Goal: Task Accomplishment & Management: Manage account settings

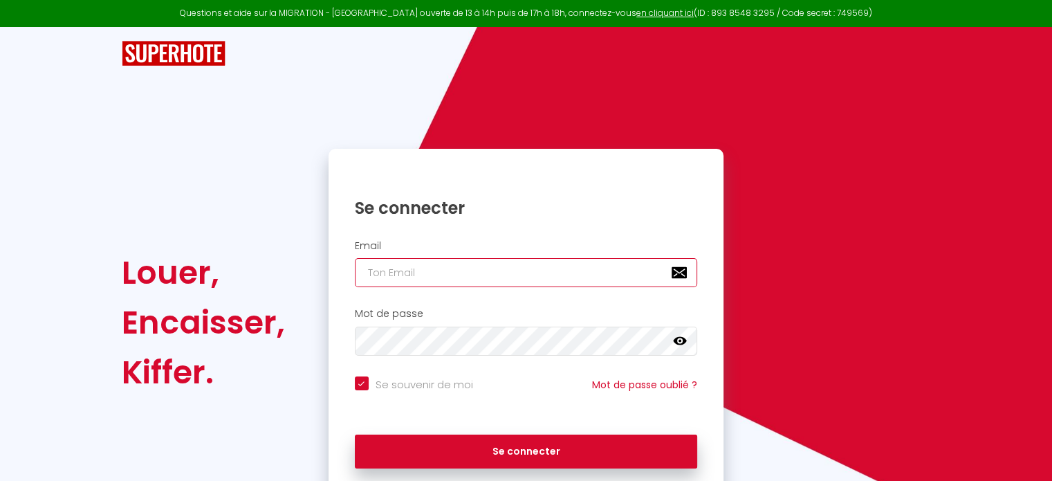
click at [483, 272] on input "email" at bounding box center [526, 272] width 343 height 29
type input "d"
checkbox input "true"
type input "de"
checkbox input "true"
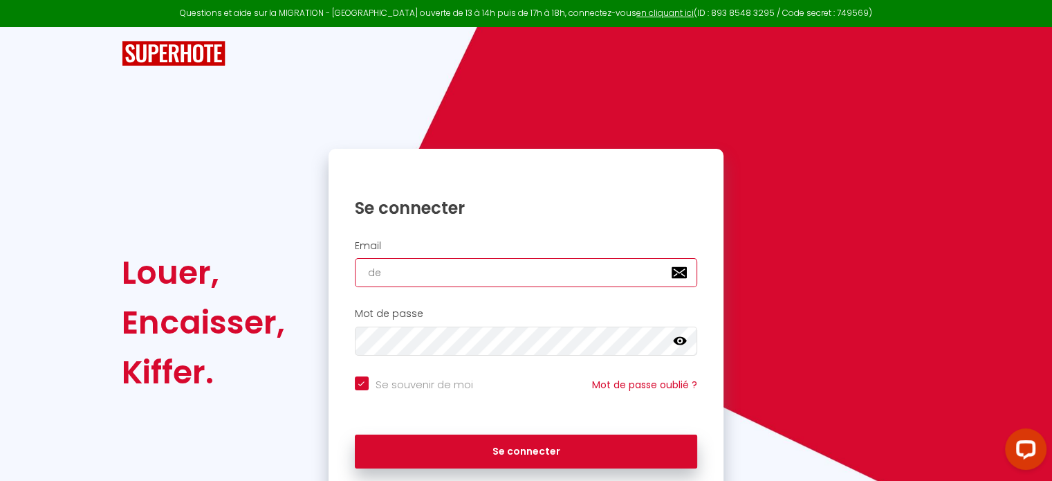
type input "der"
checkbox input "true"
type input "dero"
checkbox input "true"
type input "deroy"
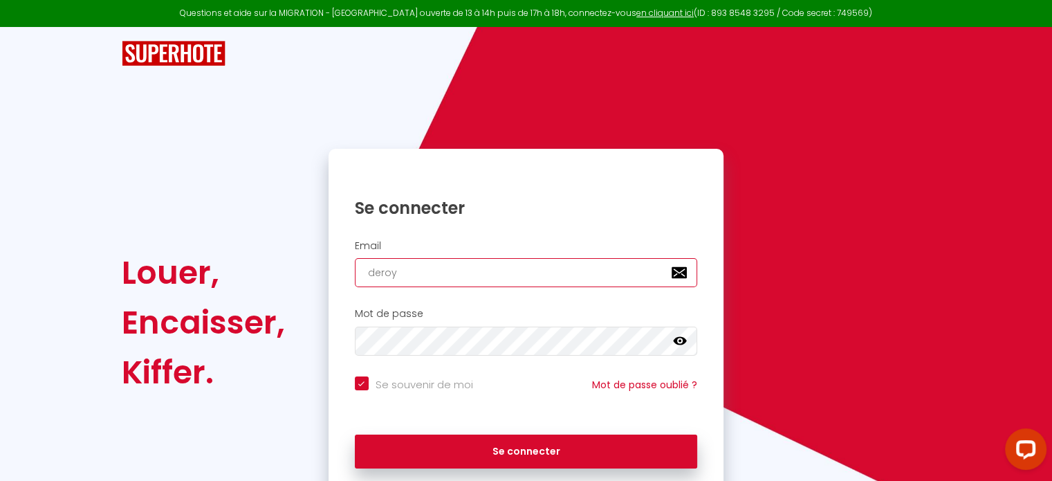
checkbox input "true"
type input "deroyp"
checkbox input "true"
type input "deroypa"
checkbox input "true"
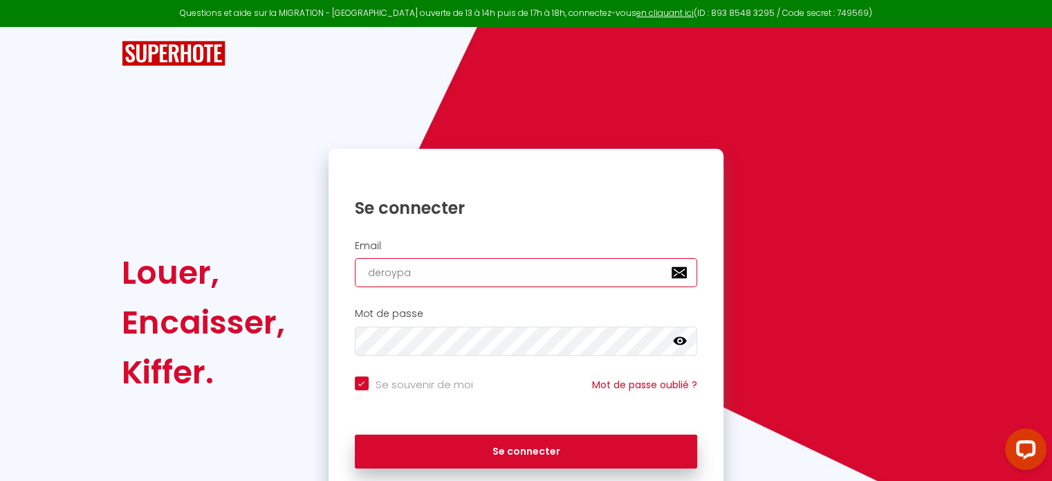
type input "deroypau"
checkbox input "true"
type input "deroypaul"
checkbox input "true"
type input "deroypauli"
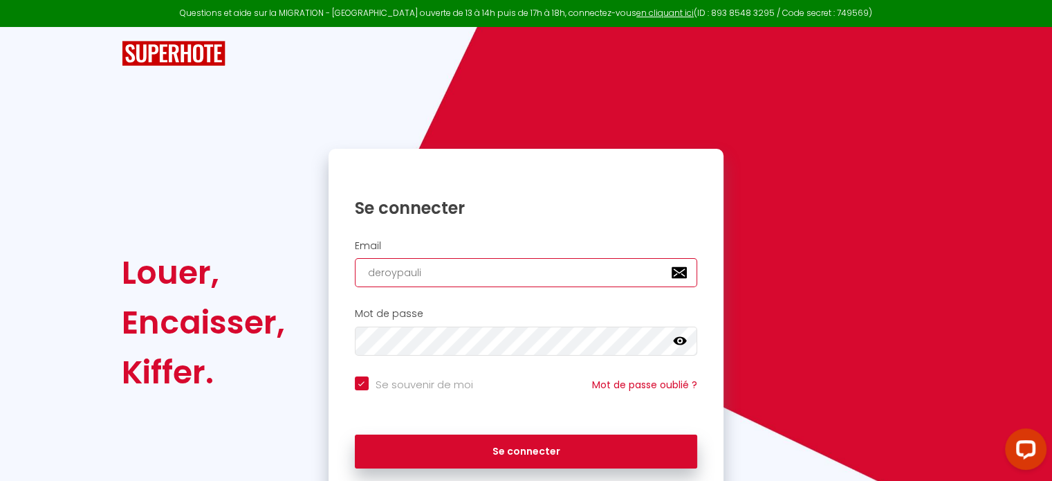
checkbox input "true"
type input "deroypaulin"
checkbox input "true"
type input "deroypauline"
checkbox input "true"
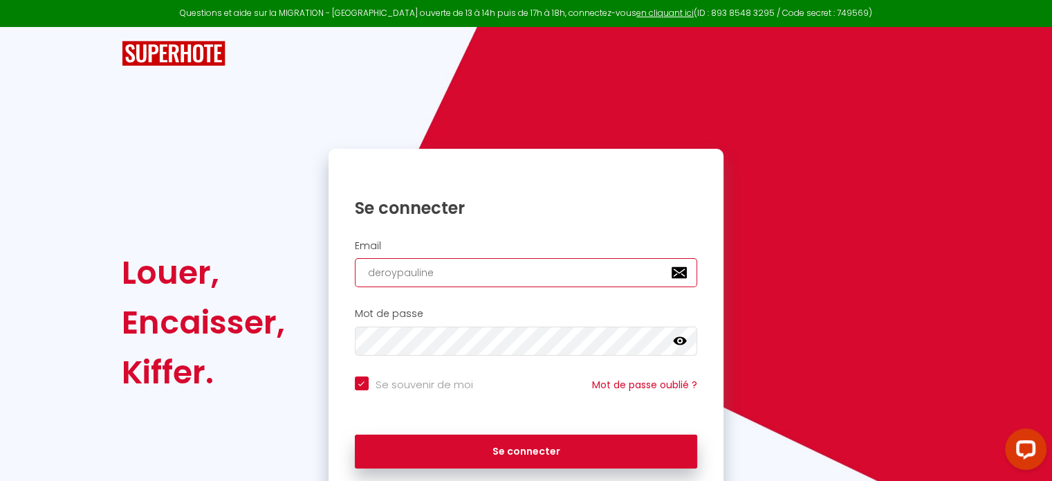
type input "deroypauline."
checkbox input "true"
type input "deroypauline.p"
checkbox input "true"
type input "[DOMAIN_NAME]"
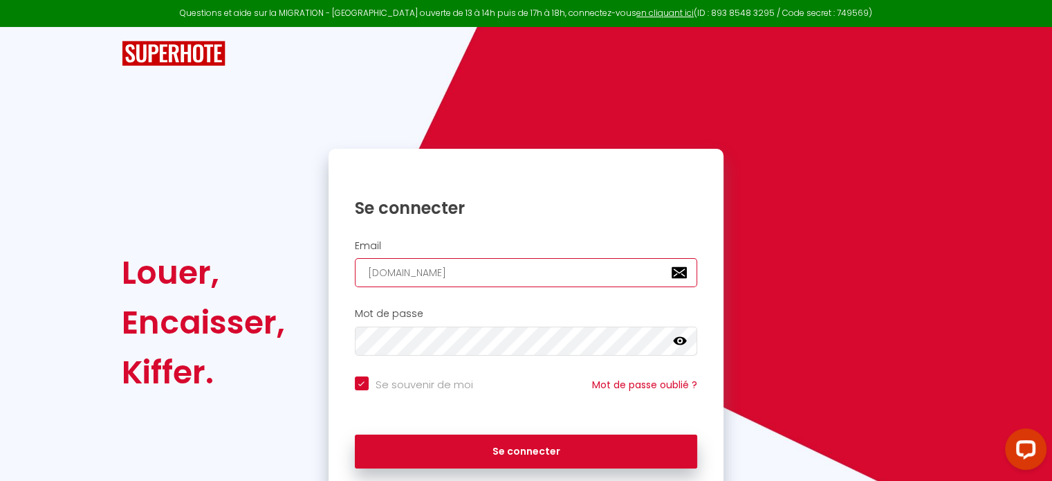
checkbox input "true"
type input "[DOMAIN_NAME]"
checkbox input "true"
type input "[DOMAIN_NAME]@"
checkbox input "true"
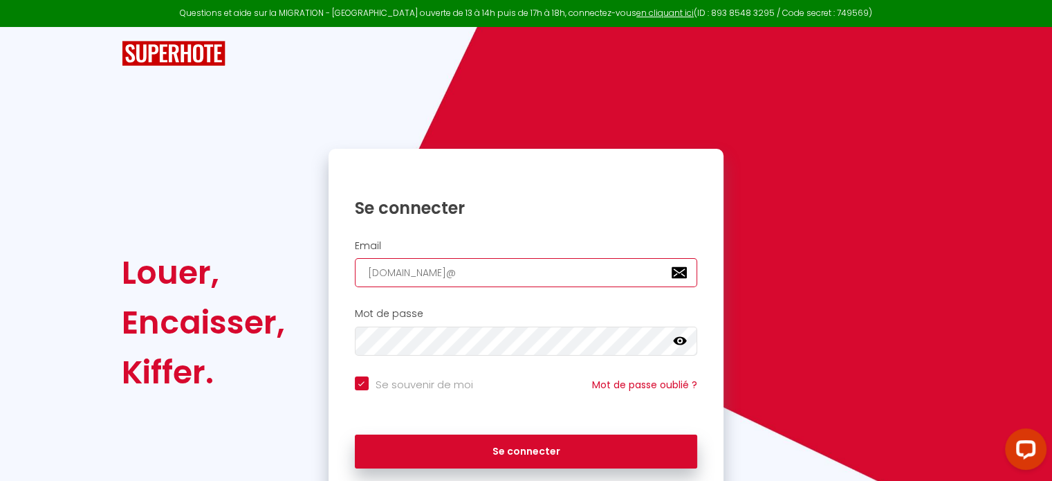
type input "[DOMAIN_NAME]@g"
checkbox input "true"
type input "[DOMAIN_NAME]@gm"
checkbox input "true"
type input "[DOMAIN_NAME]@gma"
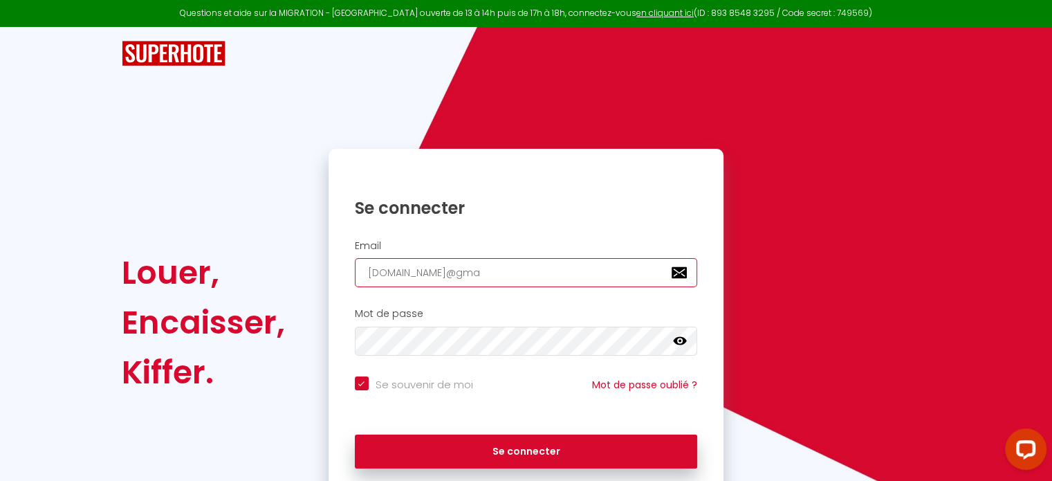
checkbox input "true"
type input "[DOMAIN_NAME]@gmai"
checkbox input "true"
type input "[DOMAIN_NAME][EMAIL_ADDRESS]"
checkbox input "true"
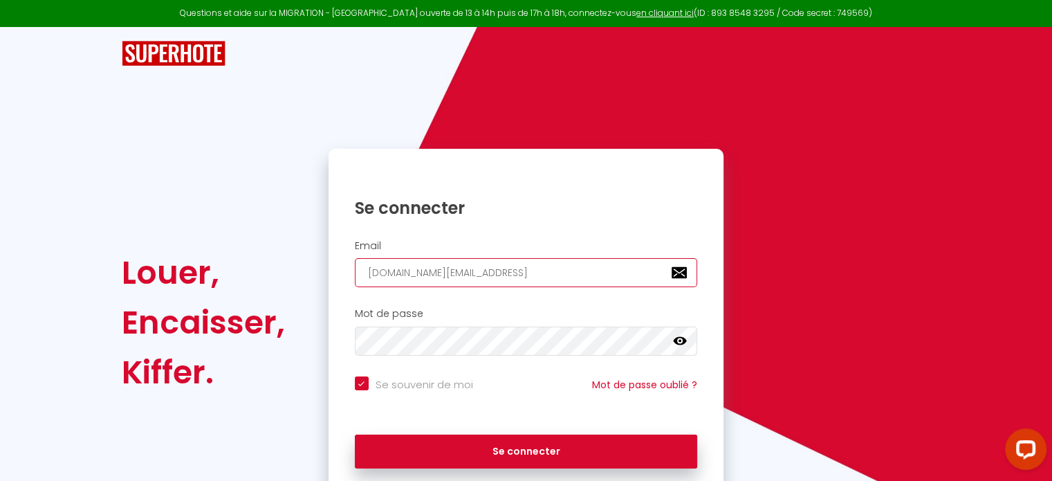
type input "[DOMAIN_NAME][EMAIL_ADDRESS]."
checkbox input "true"
type input "[DOMAIN_NAME]@gmail.c"
checkbox input "true"
type input "[DOMAIN_NAME][EMAIL_ADDRESS][DOMAIN_NAME]"
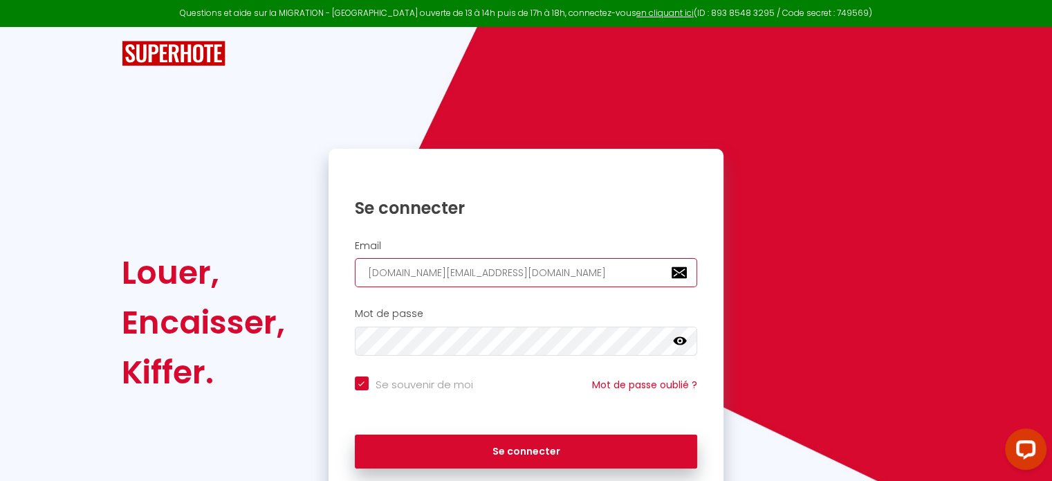
checkbox input "true"
type input "[DOMAIN_NAME][EMAIL_ADDRESS][DOMAIN_NAME]"
checkbox input "true"
type input "[DOMAIN_NAME][EMAIL_ADDRESS][DOMAIN_NAME]"
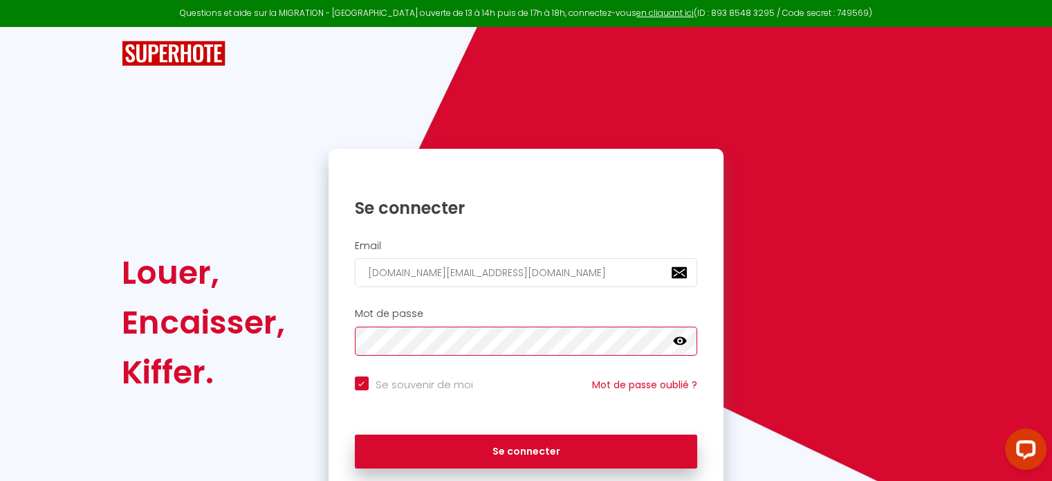
click at [355, 434] on button "Se connecter" at bounding box center [526, 451] width 343 height 35
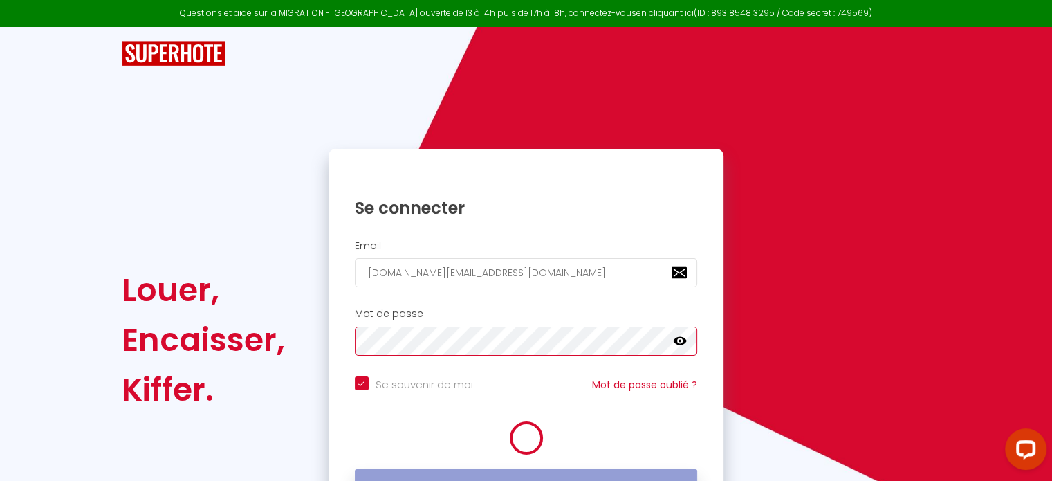
checkbox input "true"
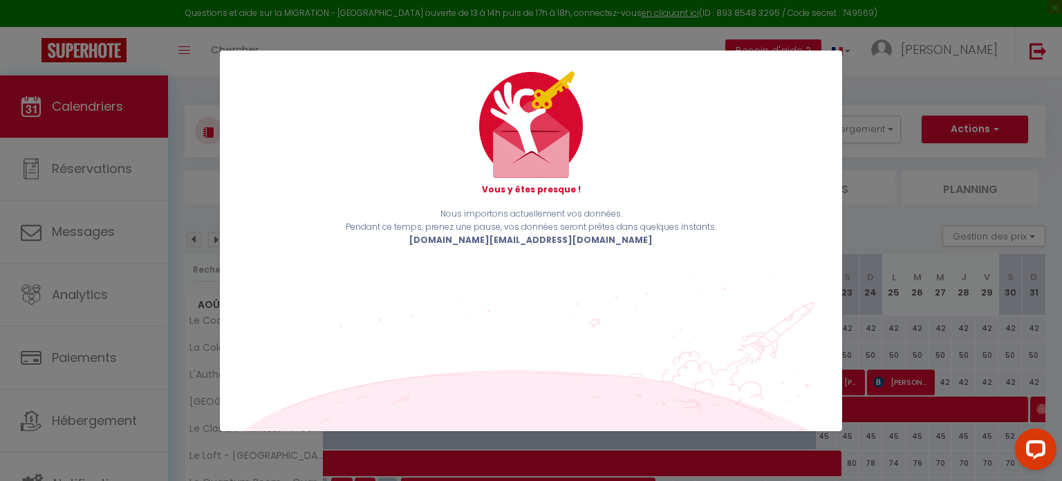
click at [913, 226] on div "Vous y êtes presque ! Nous importons actuellement vos données. Pendant ce temps…" at bounding box center [531, 240] width 1062 height 481
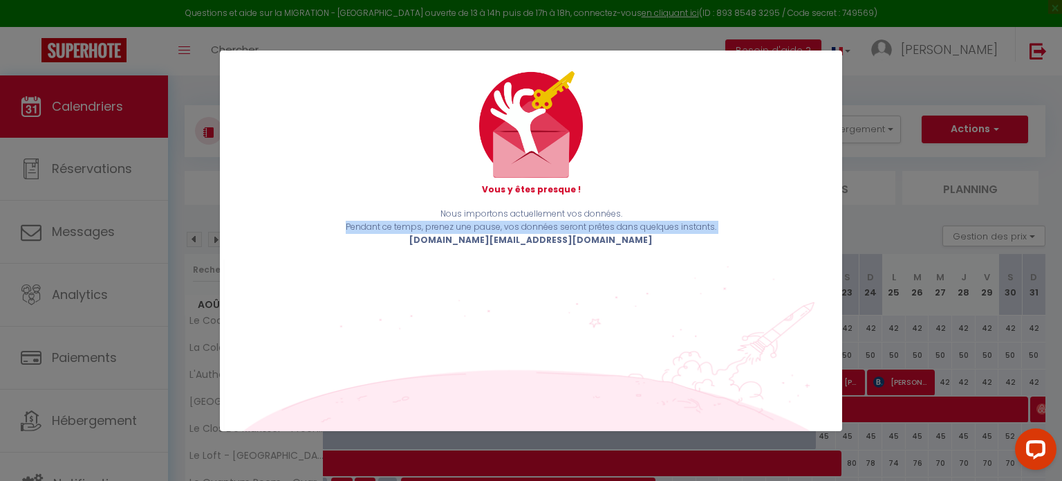
click at [913, 226] on div "Vous y êtes presque ! Nous importons actuellement vos données. Pendant ce temps…" at bounding box center [531, 240] width 1062 height 481
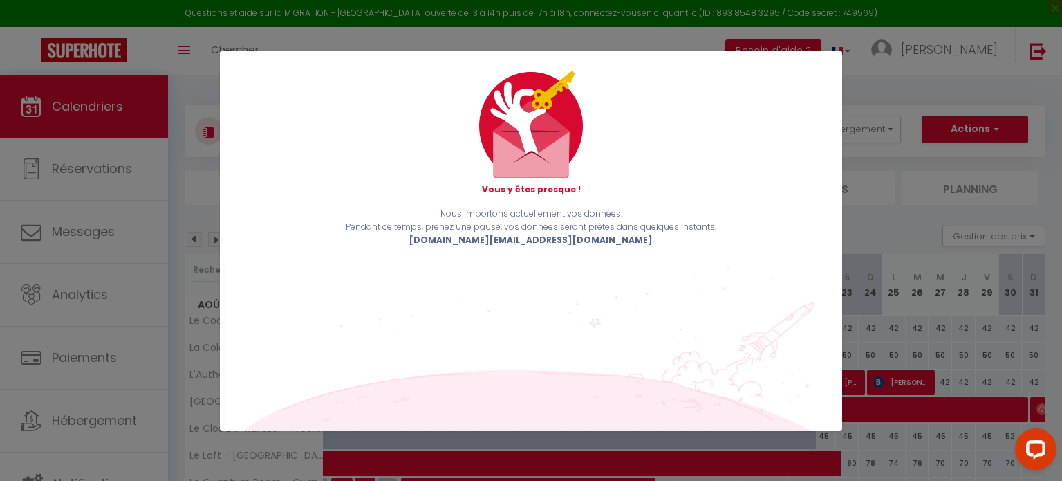
click at [607, 237] on div "Nous importons actuellement vos données. Pendant ce temps, prenez une pause, vo…" at bounding box center [532, 226] width 600 height 39
